Goal: Task Accomplishment & Management: Manage account settings

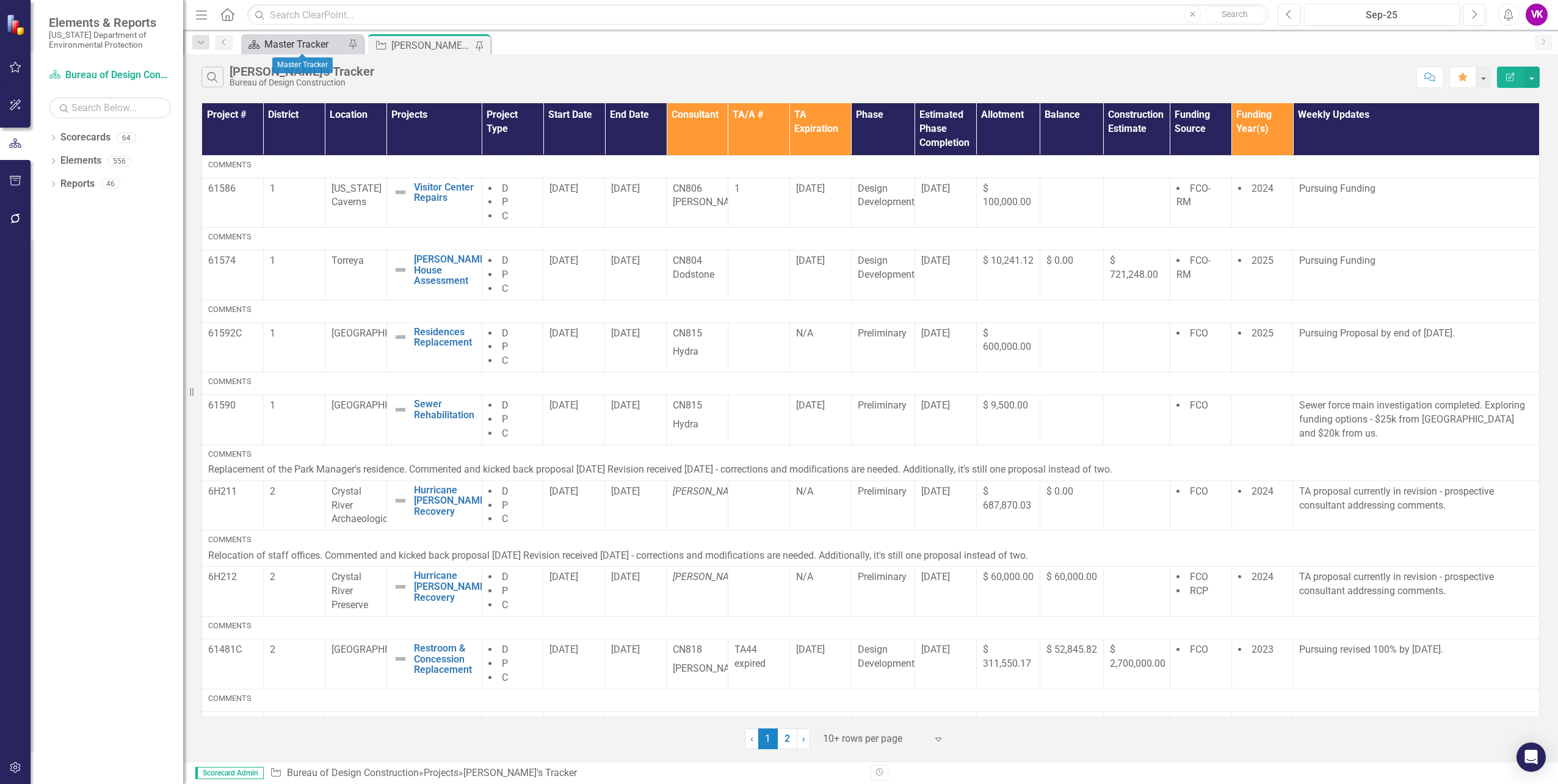
click at [313, 44] on div "Master Tracker" at bounding box center [304, 44] width 80 height 15
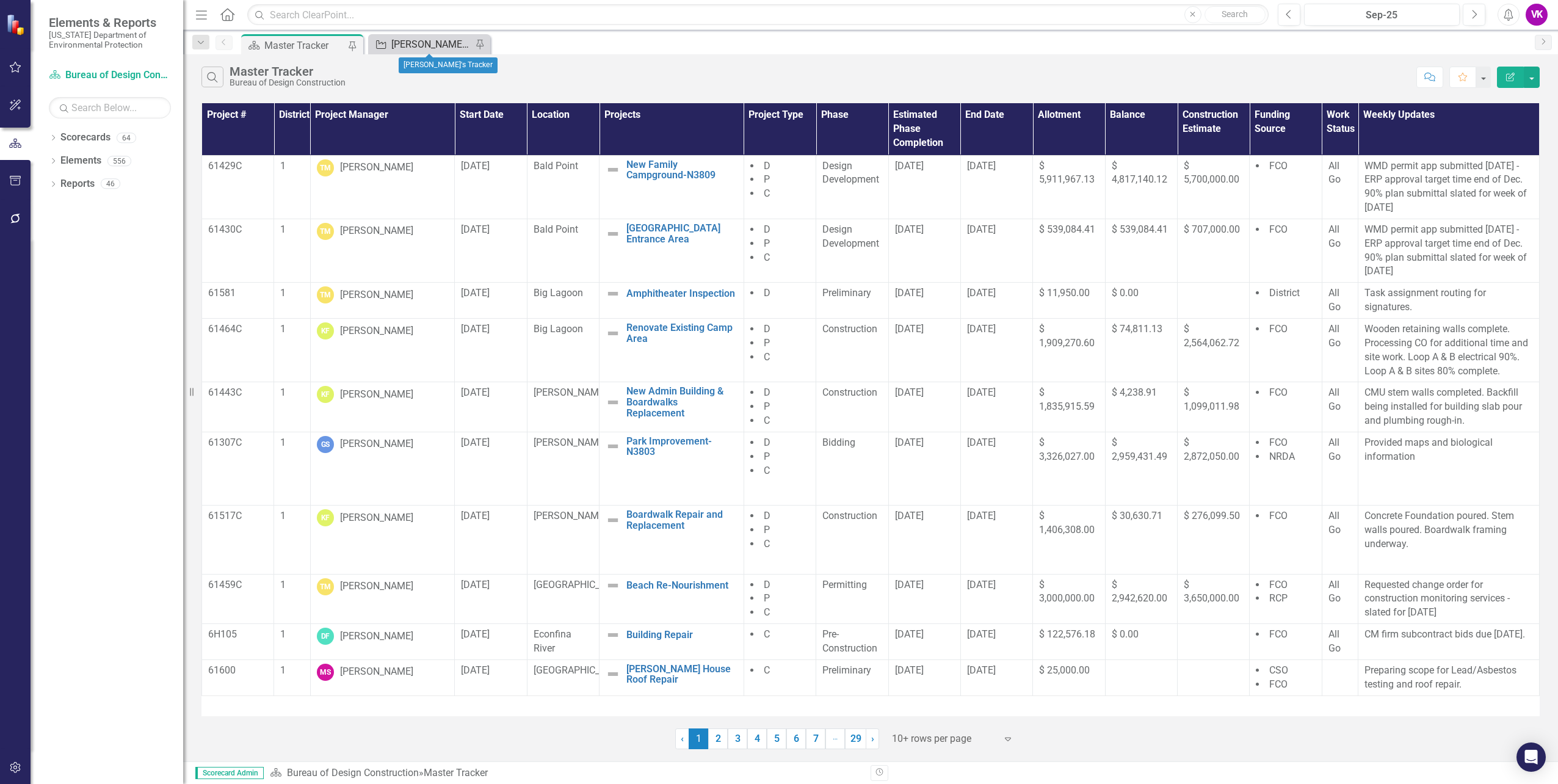
click at [437, 44] on div "[PERSON_NAME]'s Tracker" at bounding box center [431, 44] width 80 height 15
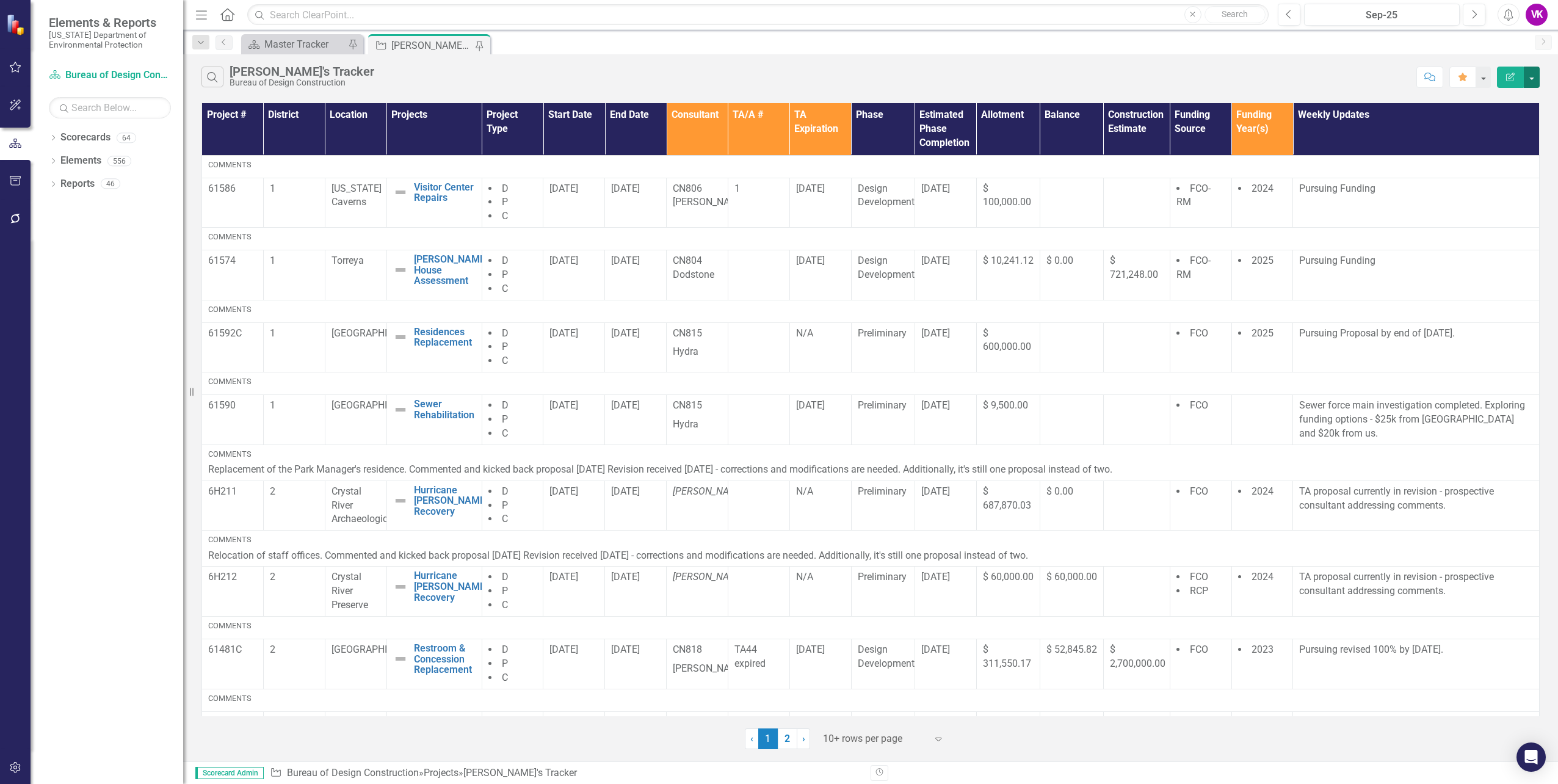
click at [1533, 82] on button "button" at bounding box center [1532, 77] width 16 height 21
click at [1495, 125] on link "PDF Export to PDF" at bounding box center [1491, 124] width 97 height 23
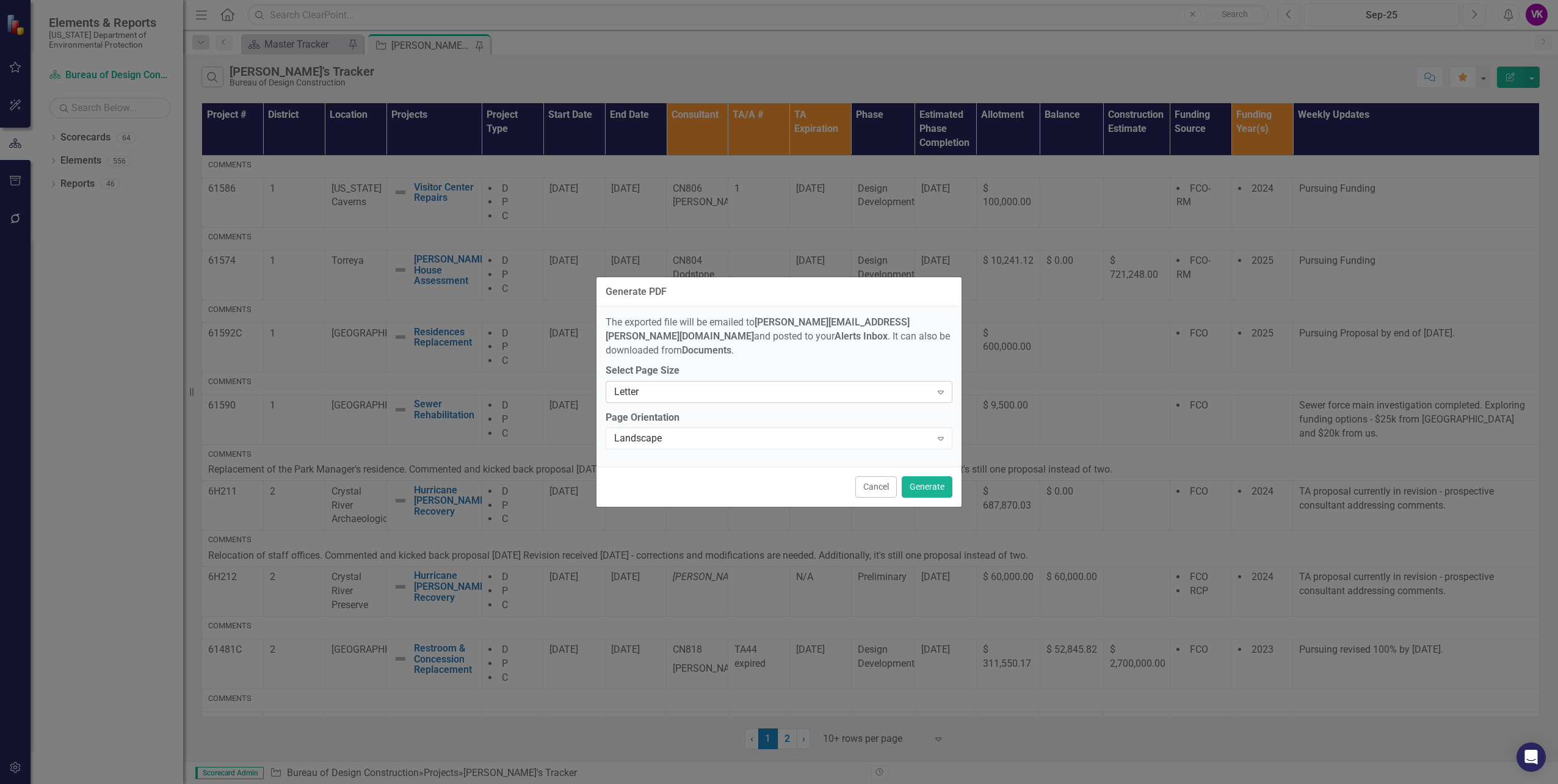
click at [943, 387] on icon "Expand" at bounding box center [941, 392] width 12 height 10
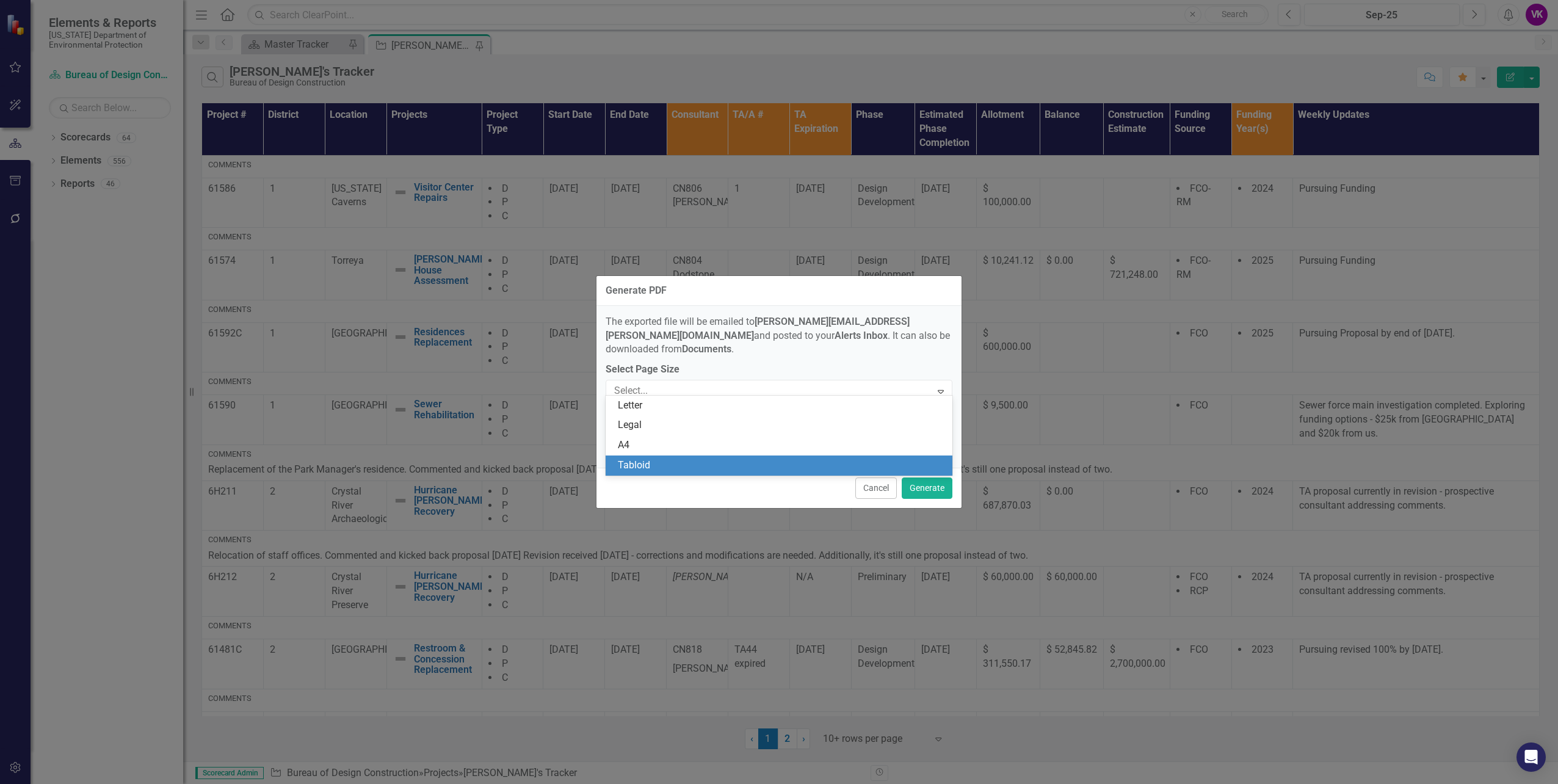
click at [689, 463] on div "Tabloid" at bounding box center [781, 465] width 327 height 14
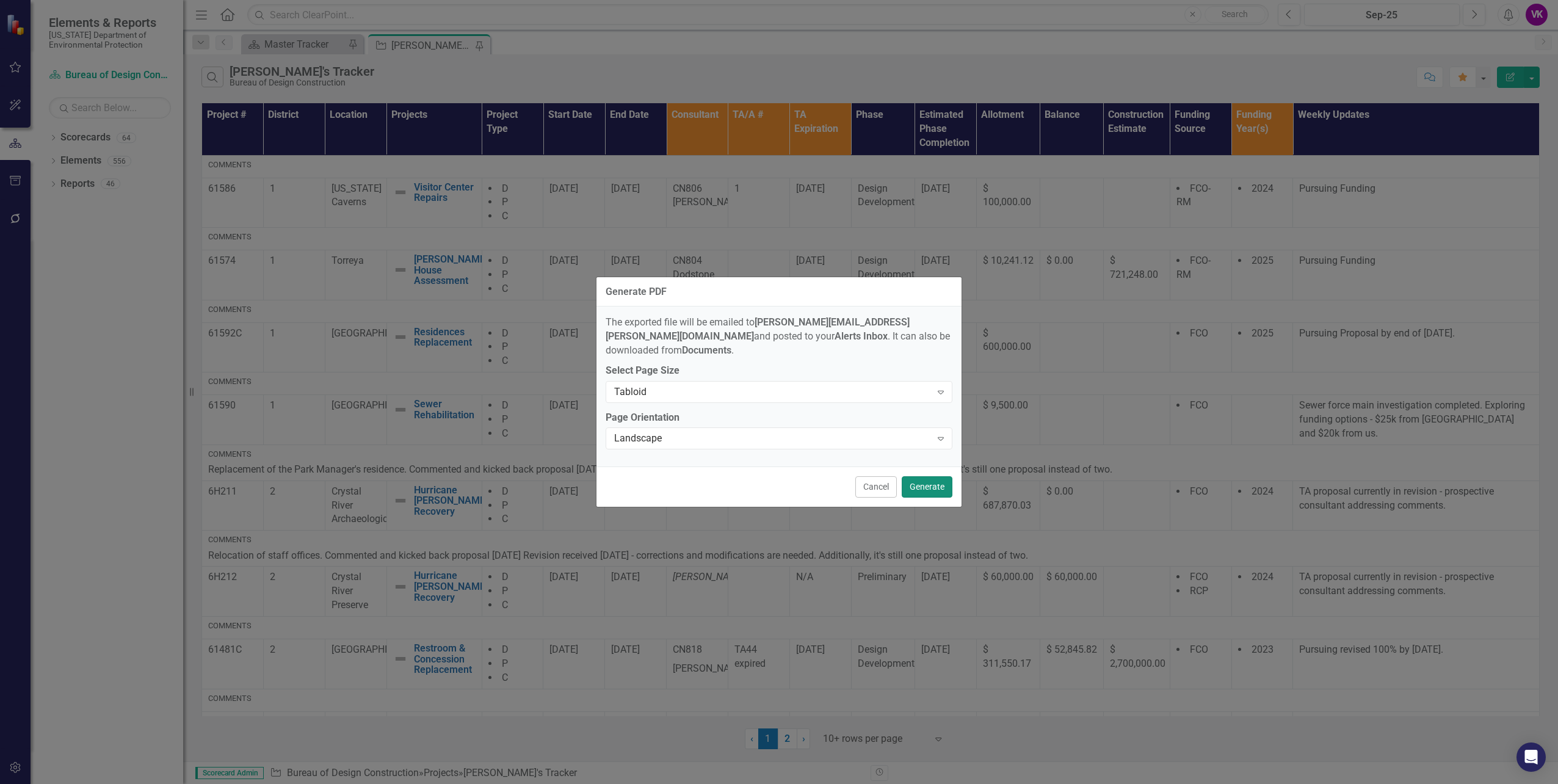
click at [928, 480] on button "Generate" at bounding box center [928, 487] width 51 height 21
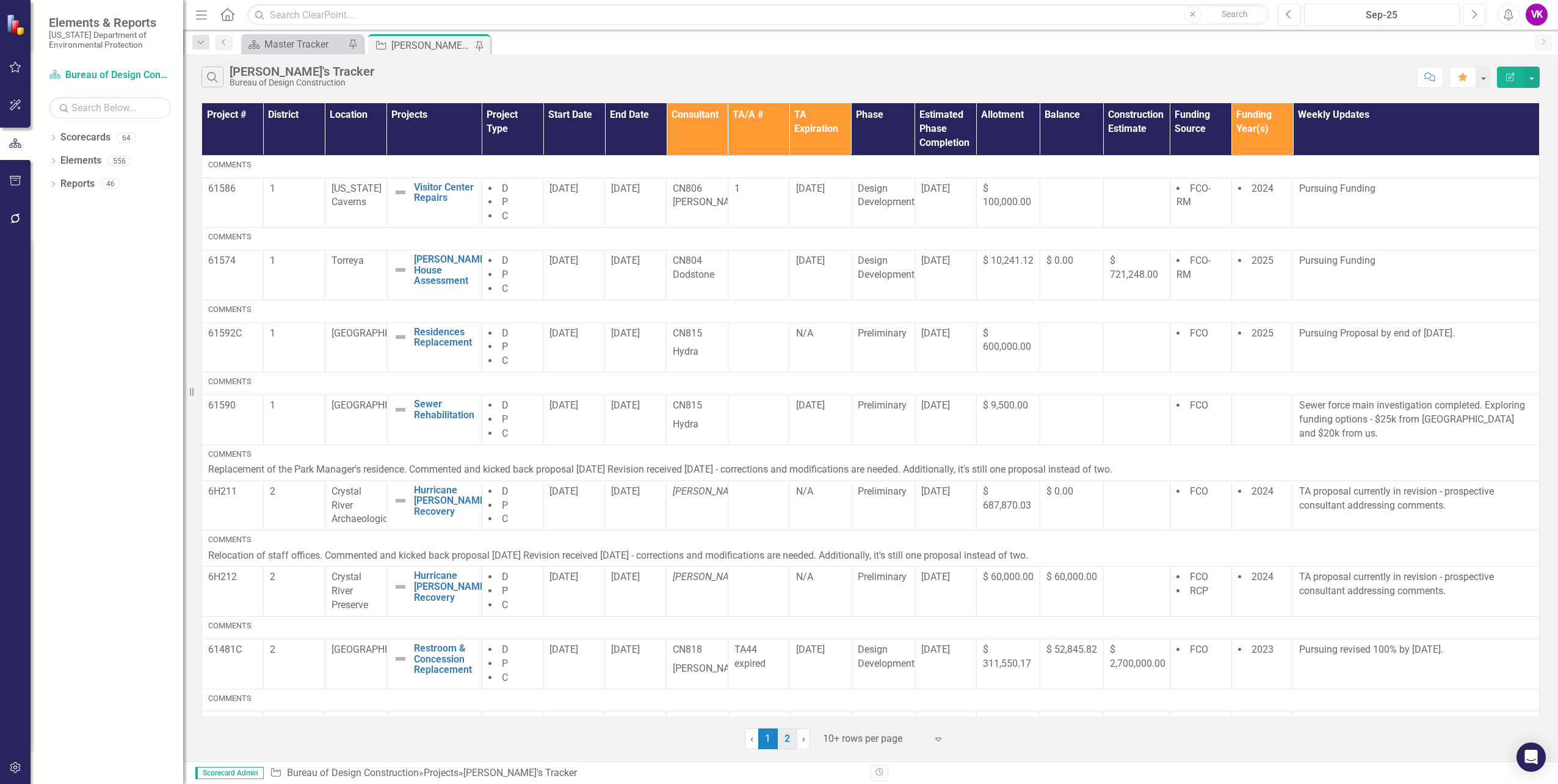
click at [785, 738] on link "2" at bounding box center [787, 738] width 19 height 21
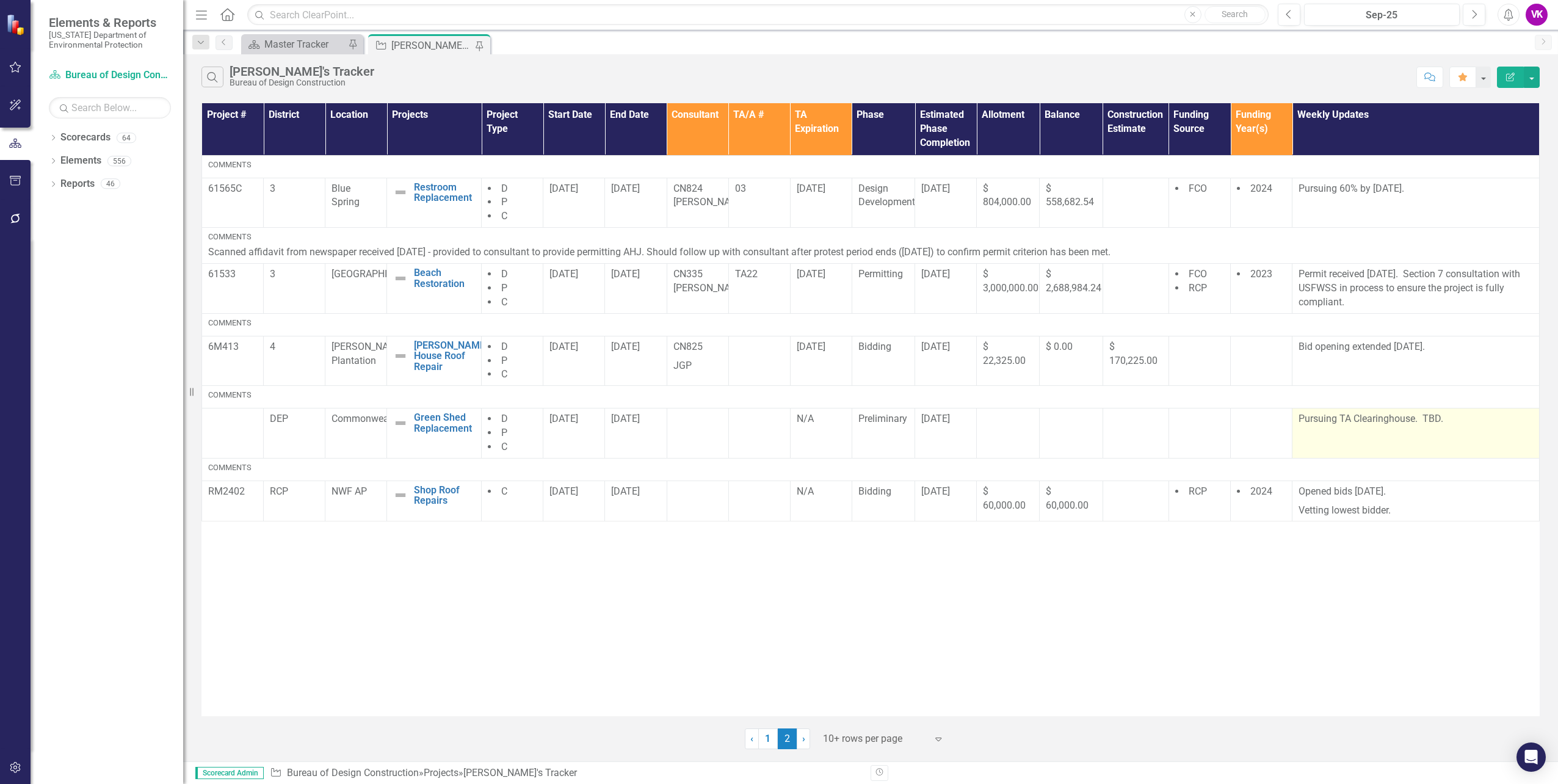
click at [1300, 418] on p "Pursuing TA Clearinghouse. TBD." at bounding box center [1416, 418] width 235 height 14
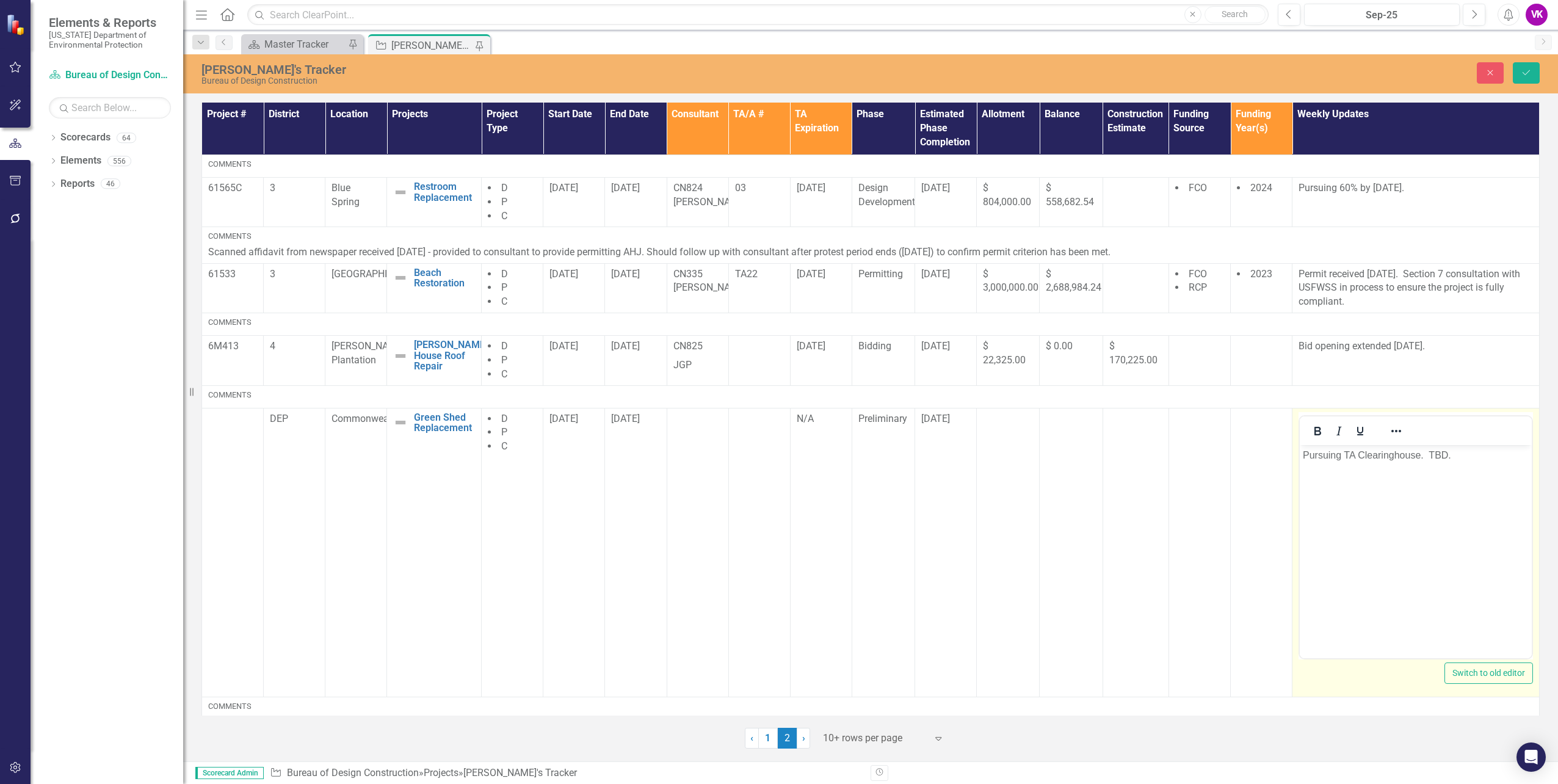
drag, startPoint x: 2600, startPoint y: 862, endPoint x: 1349, endPoint y: 454, distance: 1315.9
click at [1349, 454] on p "Pursuing TA Clearinghouse. TBD." at bounding box center [1416, 455] width 226 height 15
click at [1530, 76] on icon "Save" at bounding box center [1526, 72] width 11 height 9
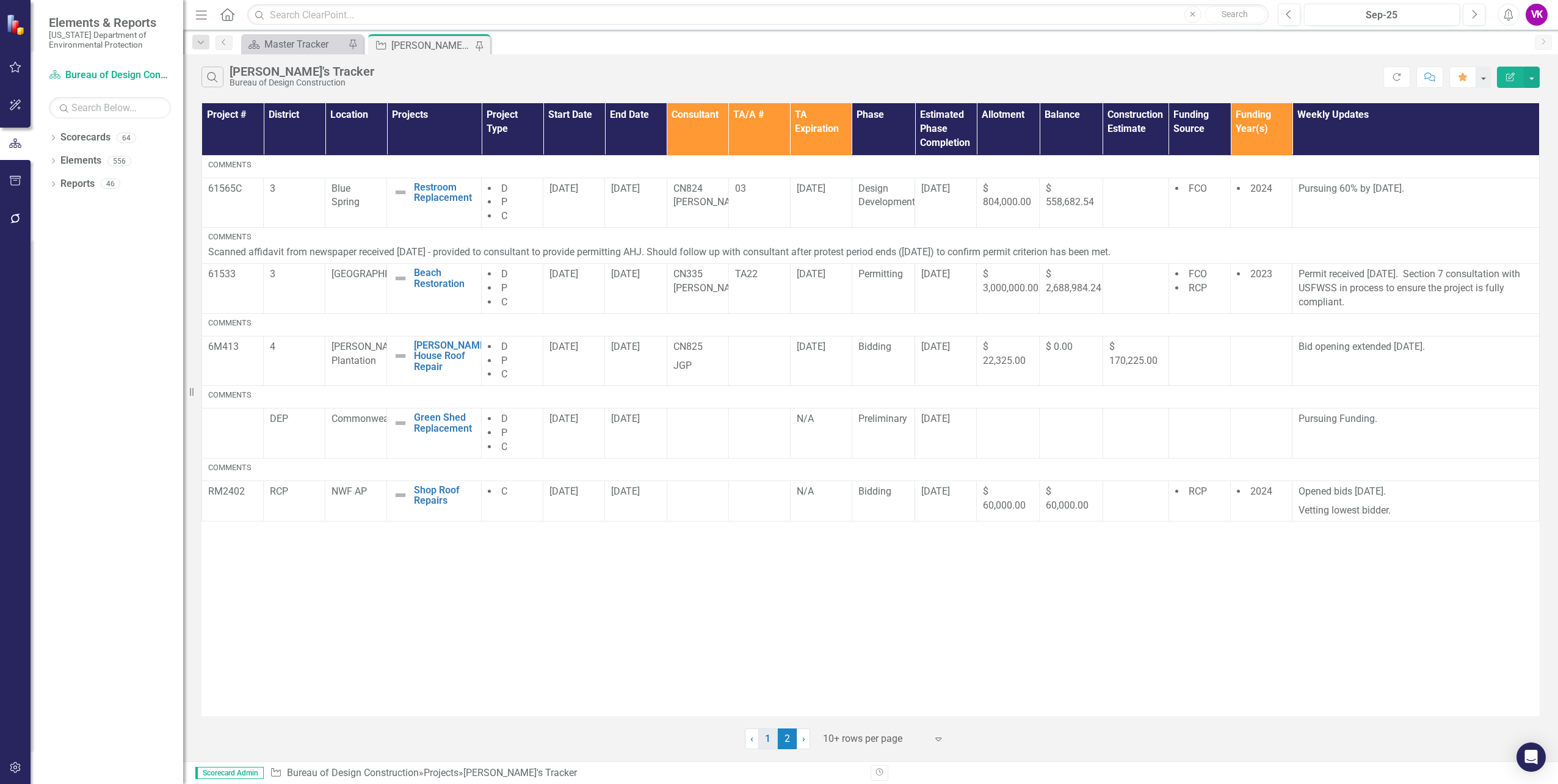
click at [763, 741] on link "1" at bounding box center [768, 738] width 19 height 21
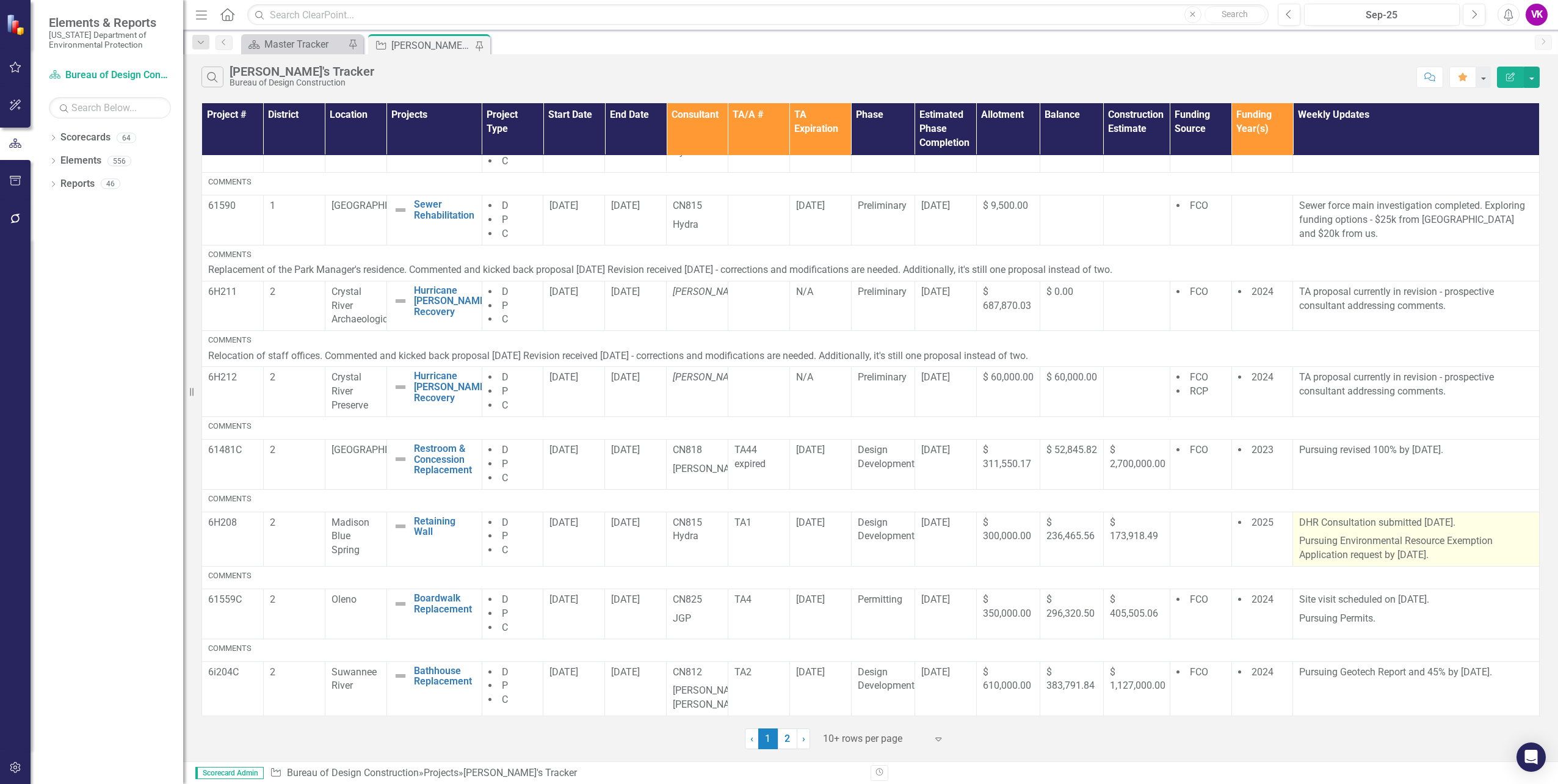
scroll to position [205, 0]
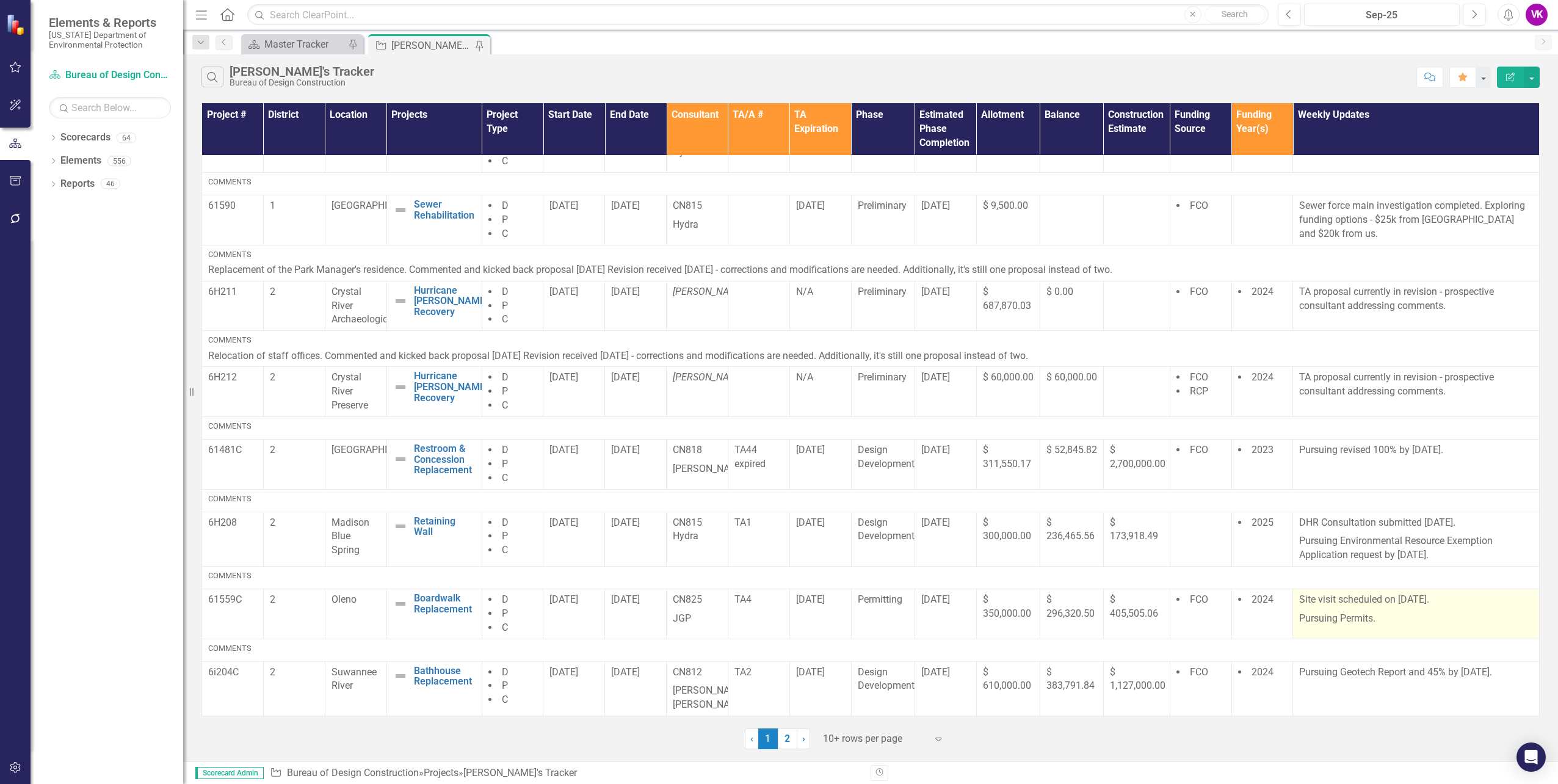
click at [1299, 604] on p "Site visit scheduled on [DATE]." at bounding box center [1416, 601] width 234 height 17
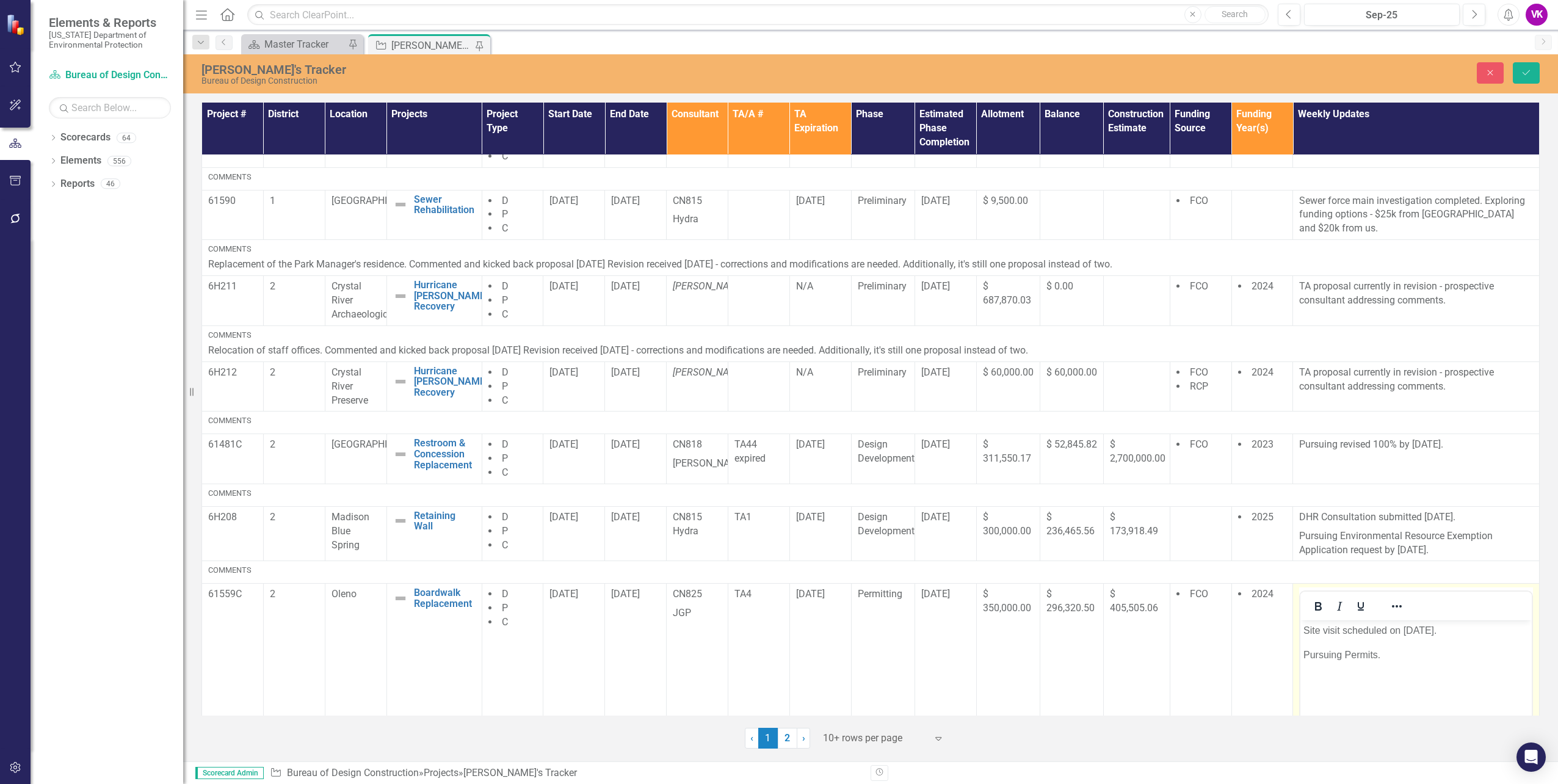
scroll to position [0, 0]
drag, startPoint x: 2594, startPoint y: 1225, endPoint x: 1304, endPoint y: 631, distance: 1420.2
click at [1304, 631] on p "Site visit scheduled on [DATE]." at bounding box center [1416, 630] width 225 height 15
click at [1528, 75] on icon "Save" at bounding box center [1526, 72] width 11 height 9
